Goal: Find specific page/section: Locate a particular part of the current website

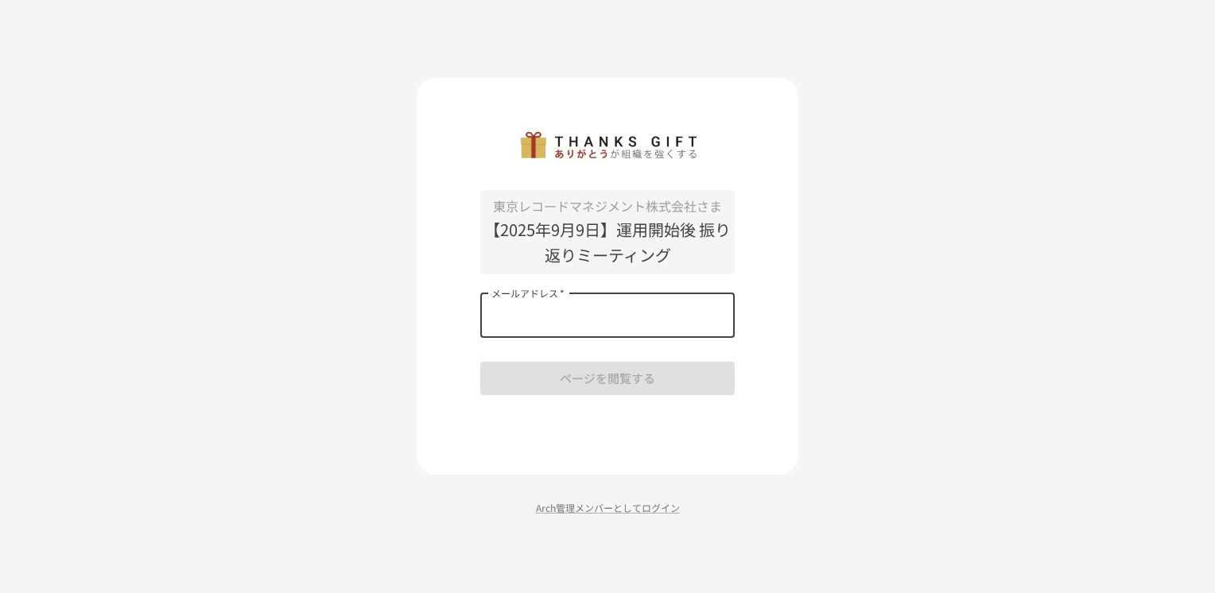
click at [531, 326] on input "メールアドレス   *" at bounding box center [607, 315] width 254 height 45
type input "**********"
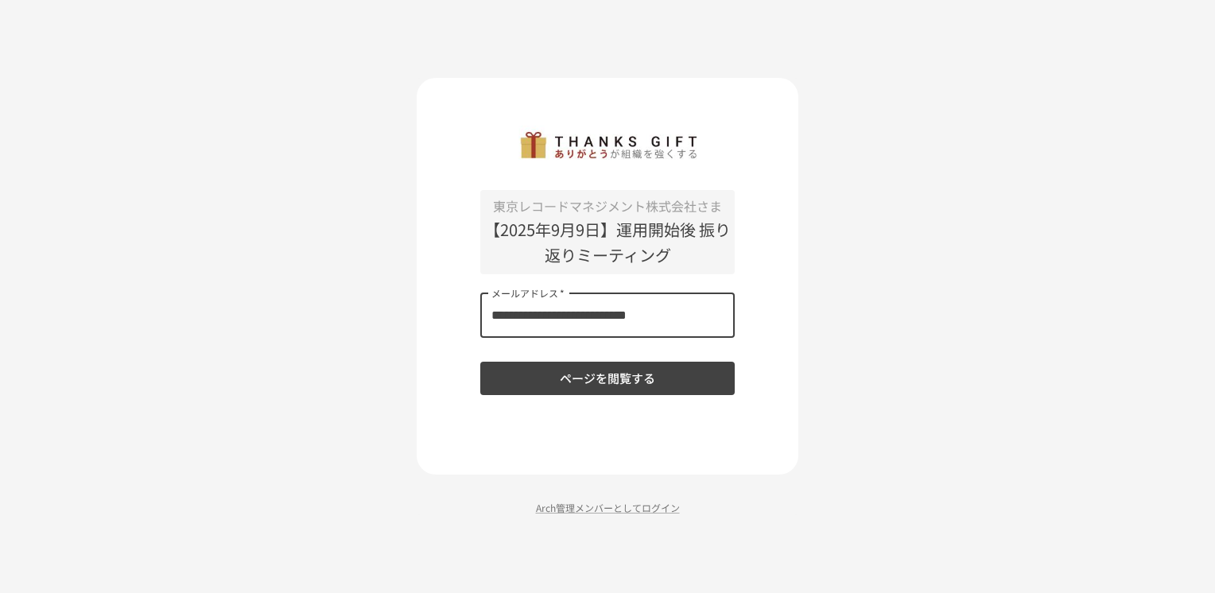
click at [574, 382] on button "ページを閲覧する" at bounding box center [607, 378] width 254 height 33
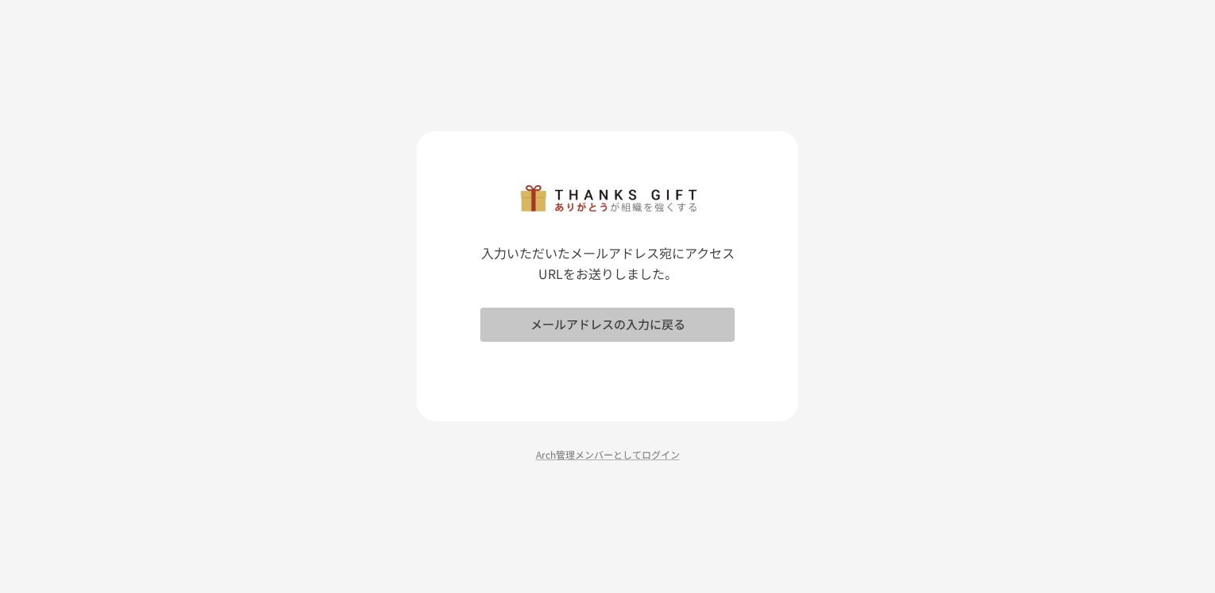
click at [582, 328] on button "メールアドレスの入力に戻る" at bounding box center [607, 324] width 254 height 33
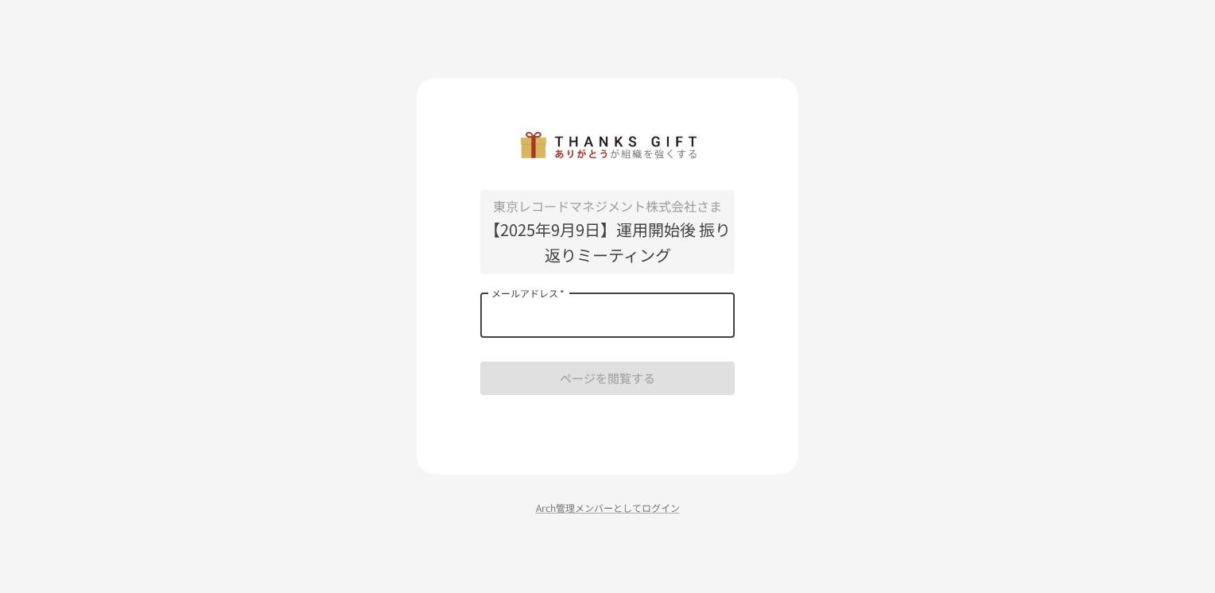
click at [502, 324] on input "メールアドレス   *" at bounding box center [607, 315] width 254 height 45
click at [321, 361] on div "東京レコードマネジメント株式会社さま 【[DATE]】運用開始後 振り返りミーティング メールアドレス   * メールアドレス   * ページを閲覧する Ar…" at bounding box center [607, 296] width 1215 height 593
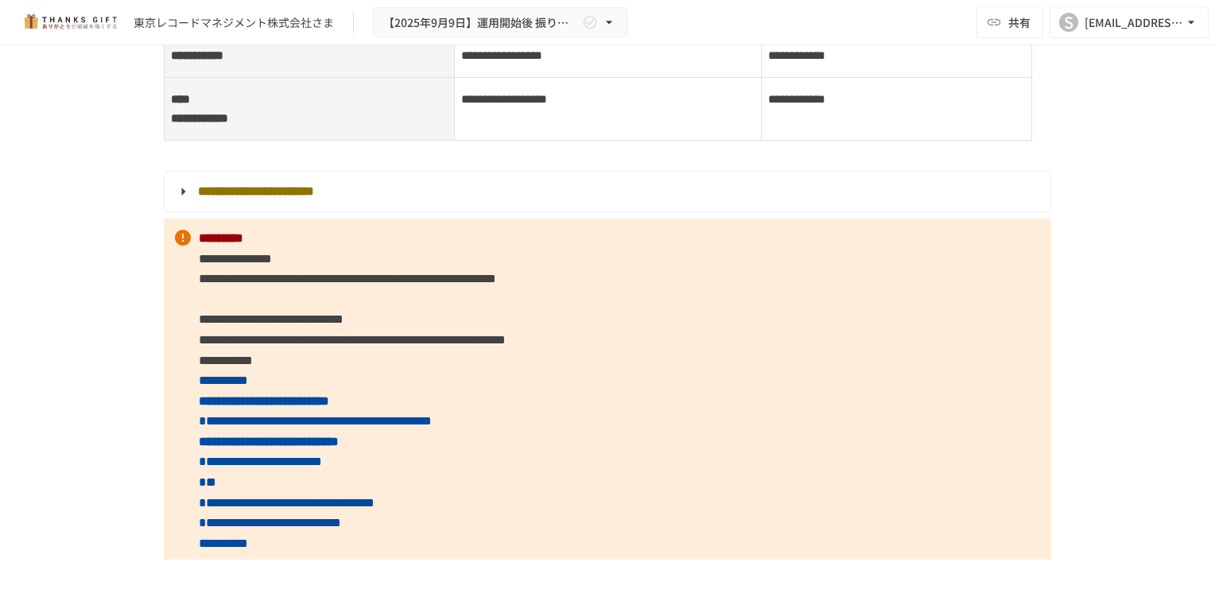
scroll to position [3162, 0]
